Goal: Obtain resource: Obtain resource

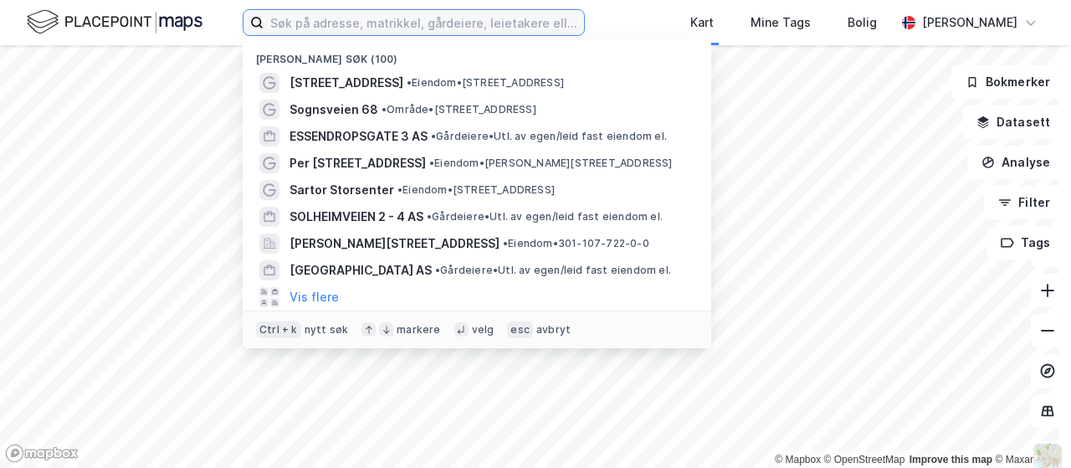
click at [355, 28] on input at bounding box center [423, 22] width 320 height 25
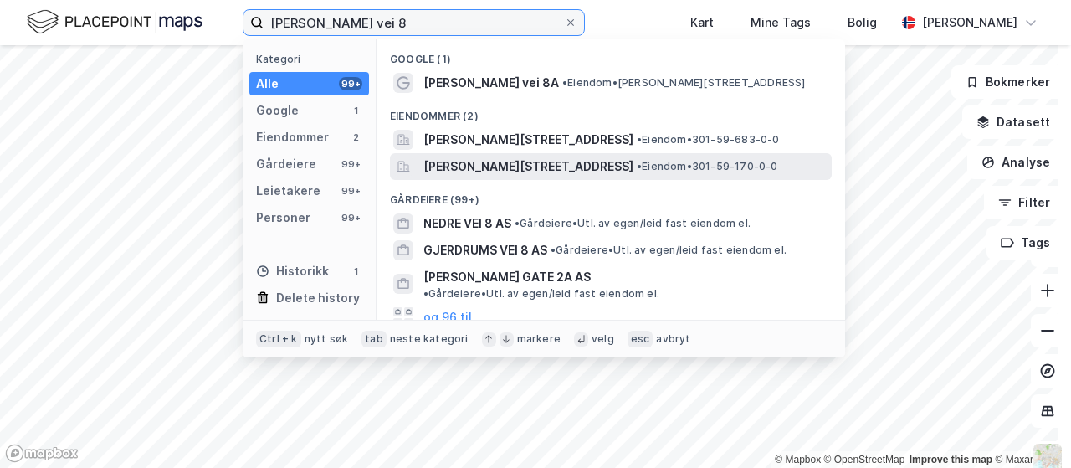
type input "[PERSON_NAME] vei 8"
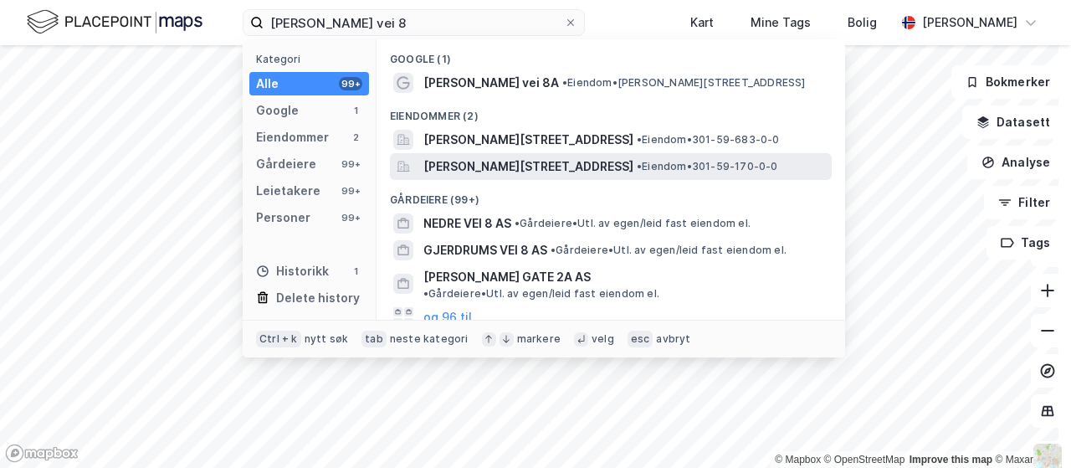
click at [473, 164] on span "[PERSON_NAME][STREET_ADDRESS]" at bounding box center [528, 166] width 210 height 20
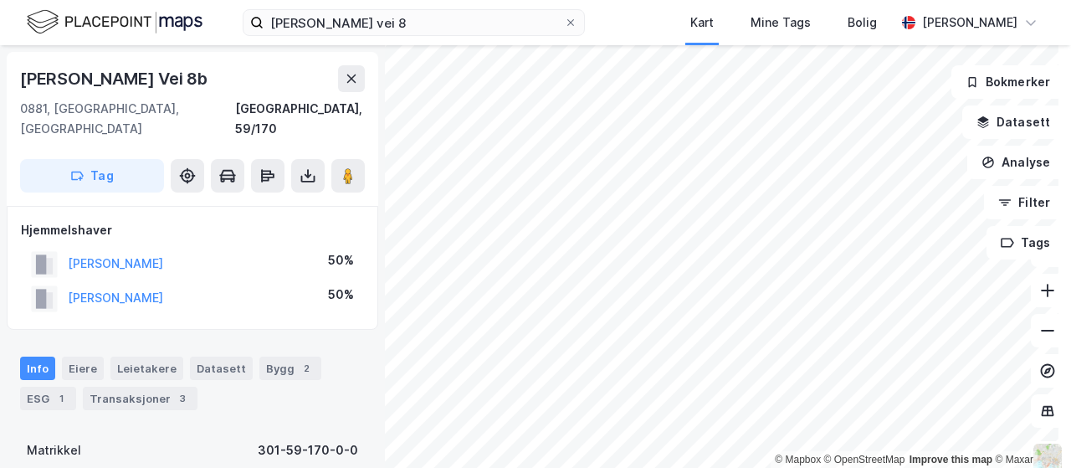
scroll to position [335, 0]
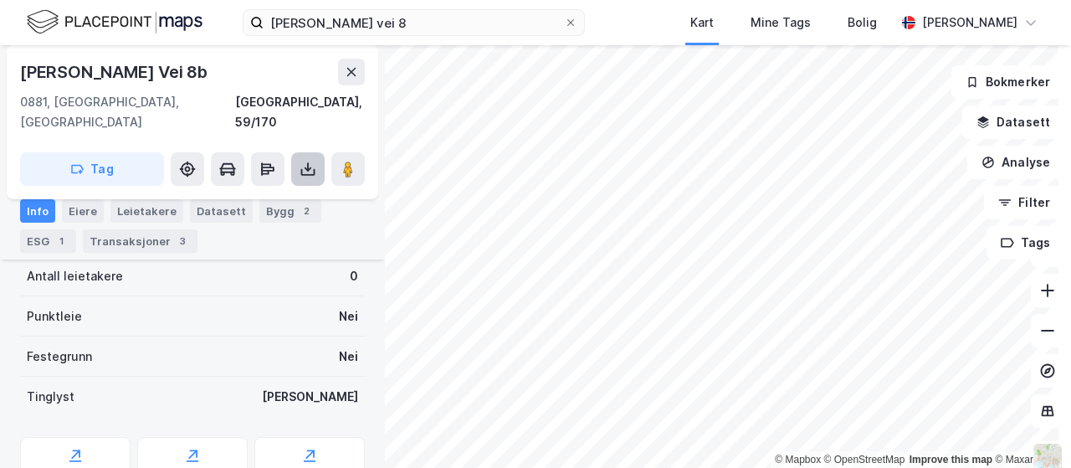
click at [316, 152] on button at bounding box center [307, 168] width 33 height 33
click at [234, 73] on div "[PERSON_NAME] Vei 8b" at bounding box center [192, 72] width 345 height 27
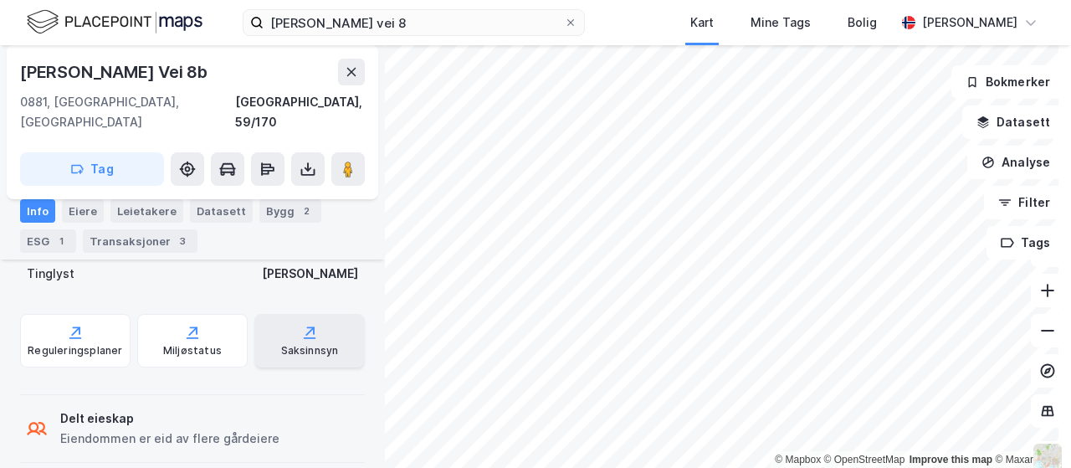
scroll to position [6, 0]
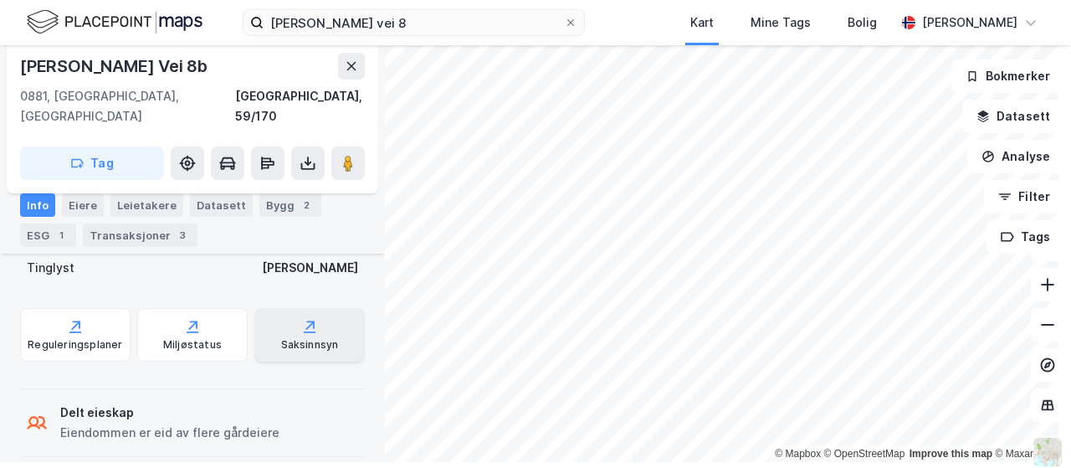
click at [308, 338] on div "Saksinnsyn" at bounding box center [310, 344] width 58 height 13
click at [304, 155] on icon at bounding box center [307, 163] width 17 height 17
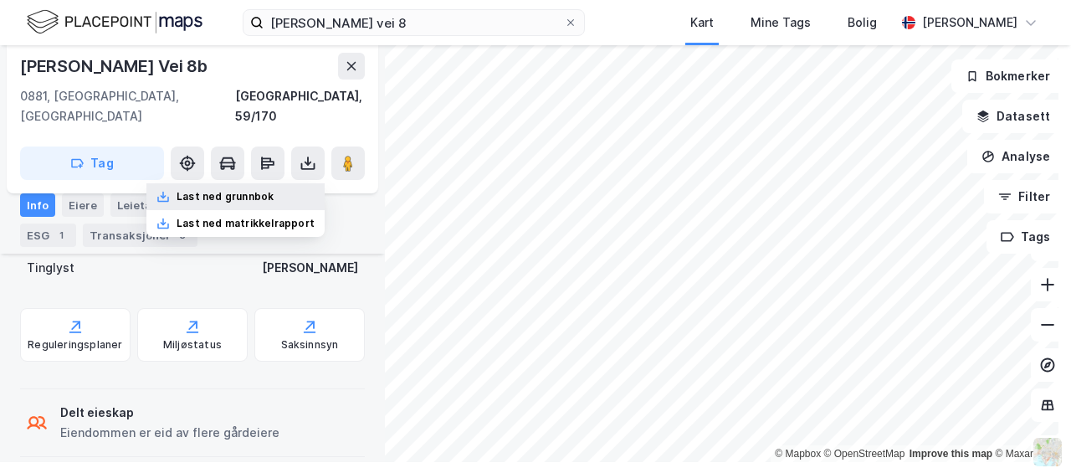
click at [258, 190] on div "Last ned grunnbok" at bounding box center [224, 196] width 97 height 13
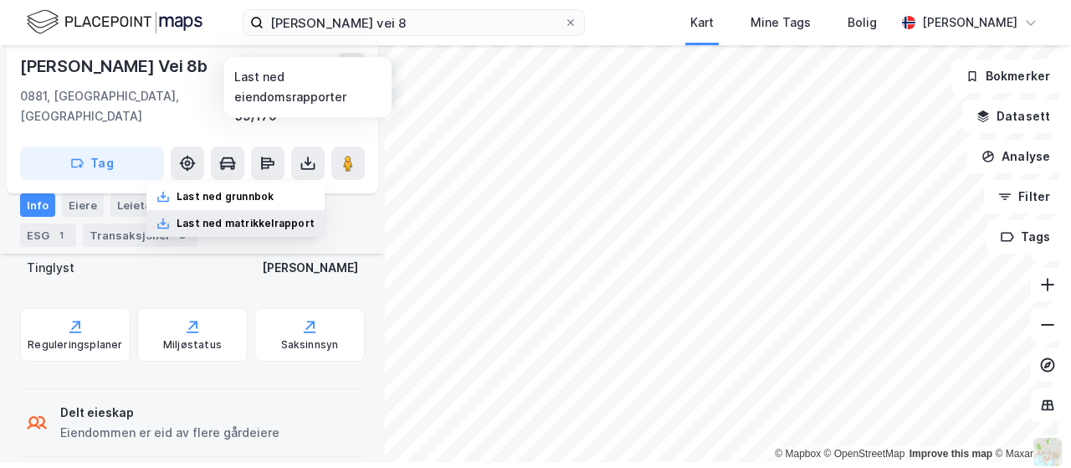
click at [220, 217] on div "Last ned matrikkelrapport" at bounding box center [245, 223] width 138 height 13
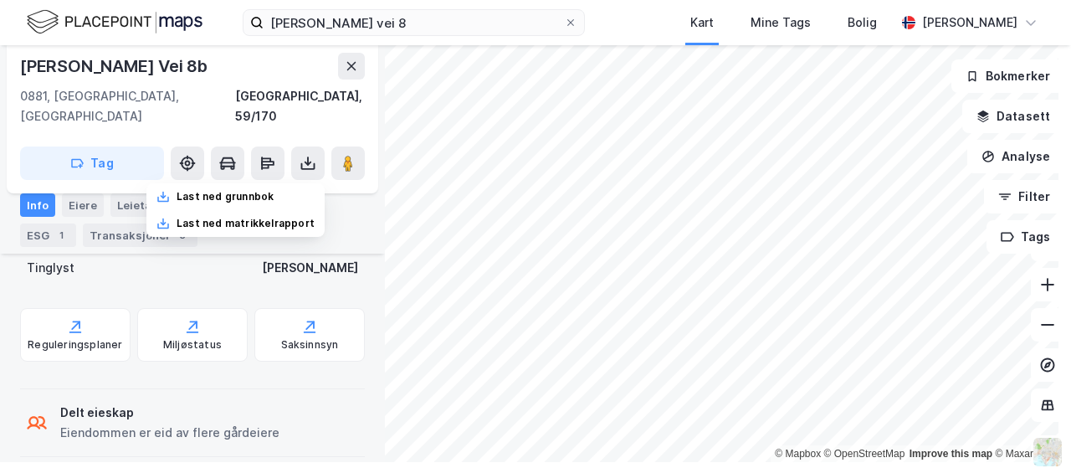
click at [328, 254] on div "Tinglyst Ja" at bounding box center [192, 268] width 345 height 40
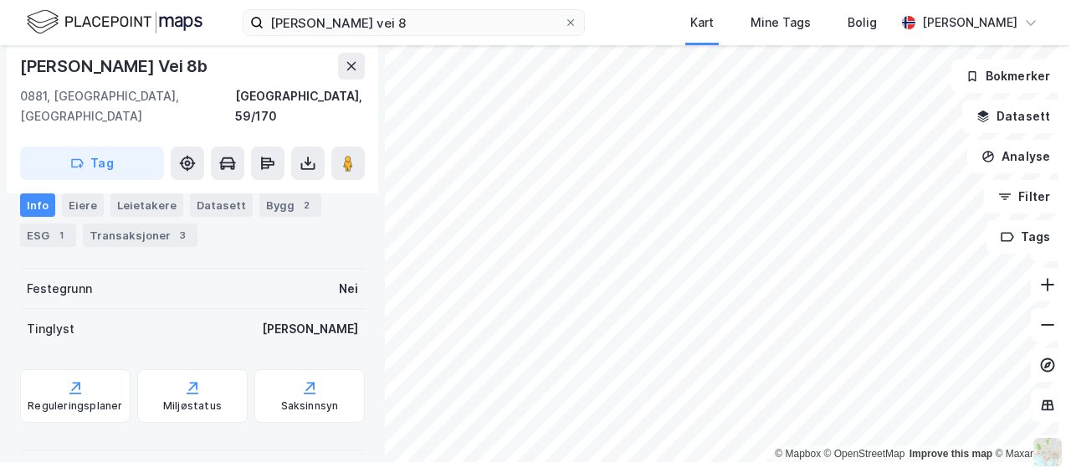
scroll to position [366, 0]
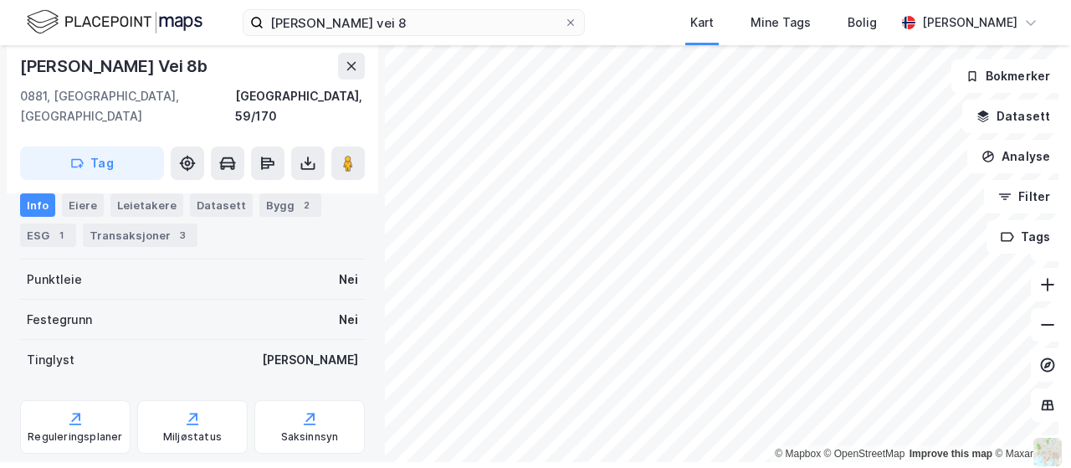
click at [337, 350] on div "[PERSON_NAME]" at bounding box center [310, 360] width 96 height 20
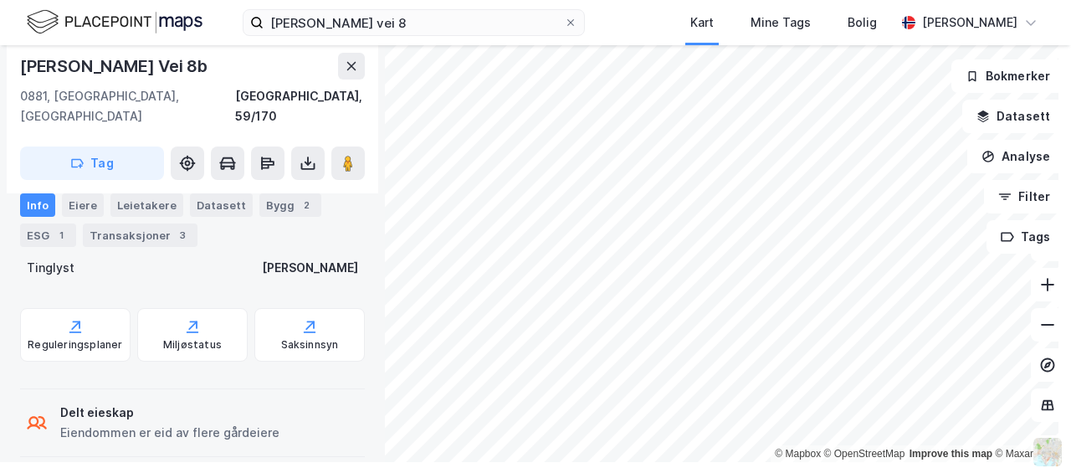
scroll to position [207, 0]
